Goal: Task Accomplishment & Management: Manage account settings

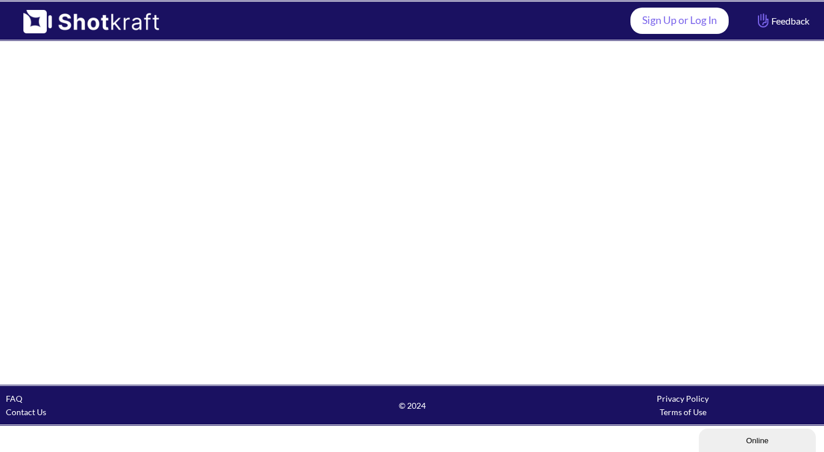
click at [701, 30] on link "Sign Up or Log In" at bounding box center [679, 21] width 98 height 26
click at [671, 26] on link "Sign Up or Log In" at bounding box center [679, 21] width 98 height 26
click at [700, 30] on link "Sign Up or Log In" at bounding box center [679, 21] width 98 height 26
click at [713, 20] on link "Sign Up or Log In" at bounding box center [679, 21] width 98 height 26
click at [668, 15] on link "Sign Up or Log In" at bounding box center [679, 21] width 98 height 26
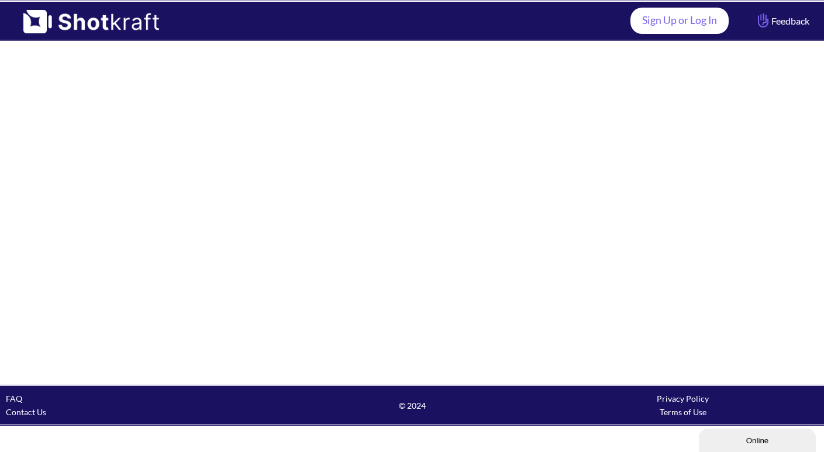
click at [680, 22] on link "Sign Up or Log In" at bounding box center [679, 21] width 98 height 26
click at [701, 21] on link "Sign Up or Log In" at bounding box center [679, 21] width 98 height 26
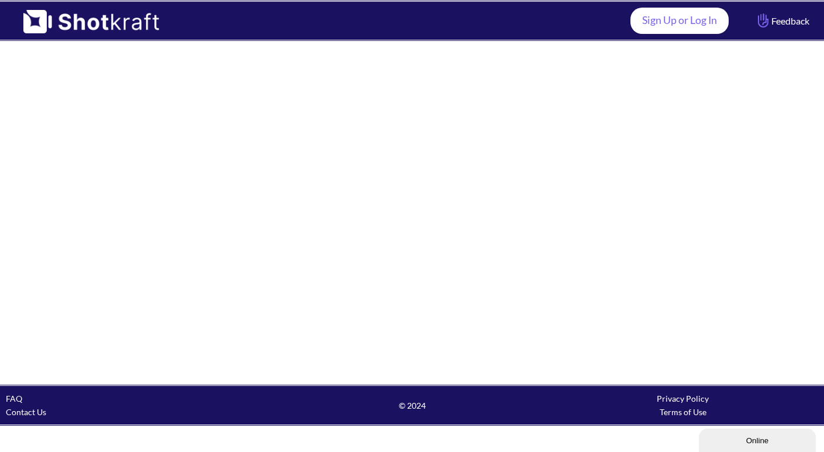
click at [702, 15] on link "Sign Up or Log In" at bounding box center [679, 21] width 98 height 26
click at [641, 23] on link "Sign Up or Log In" at bounding box center [679, 21] width 98 height 26
